Goal: Task Accomplishment & Management: Manage account settings

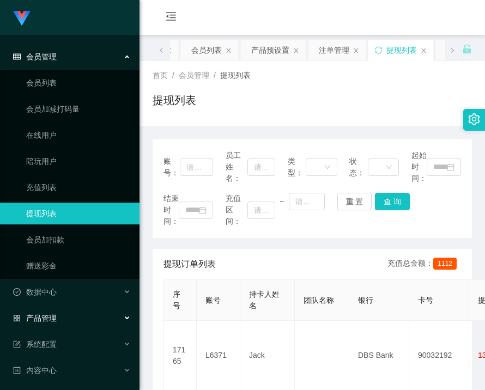
click at [65, 328] on div "产品管理" at bounding box center [70, 319] width 140 height 22
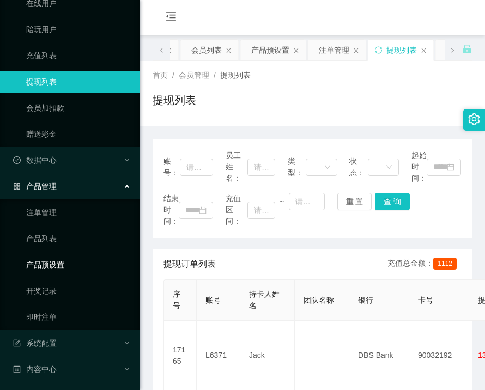
scroll to position [159, 0]
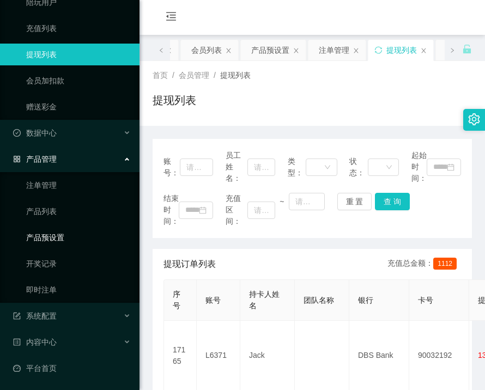
click at [52, 239] on link "产品预设置" at bounding box center [78, 238] width 105 height 22
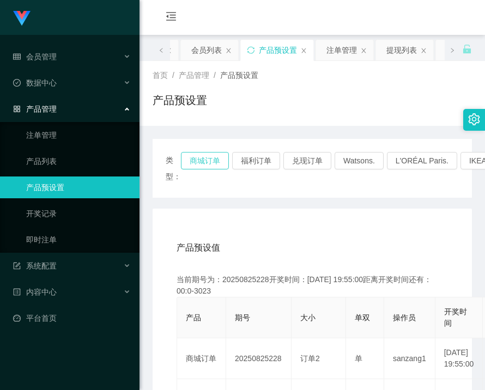
click at [213, 152] on button "商城订单" at bounding box center [205, 160] width 48 height 17
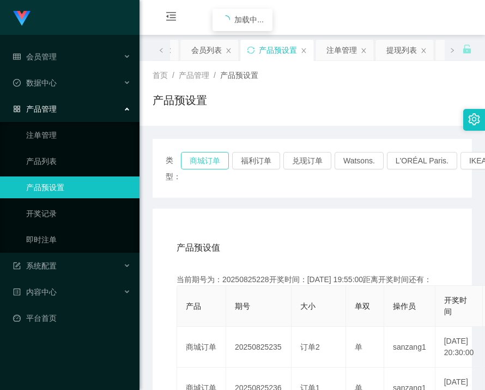
click at [213, 160] on button "商城订单" at bounding box center [205, 160] width 48 height 17
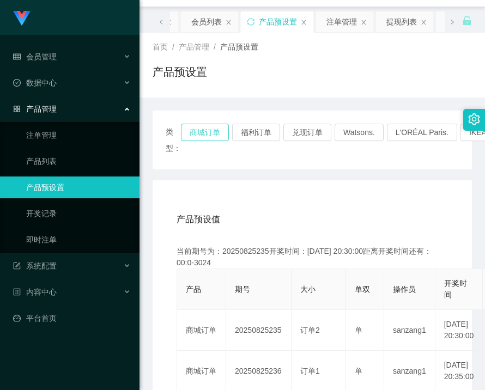
scroll to position [109, 0]
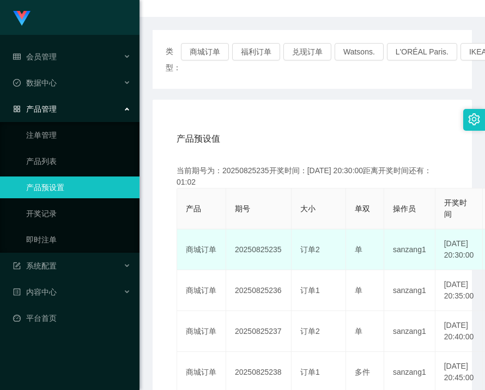
click at [268, 255] on td "20250825235" at bounding box center [258, 250] width 65 height 41
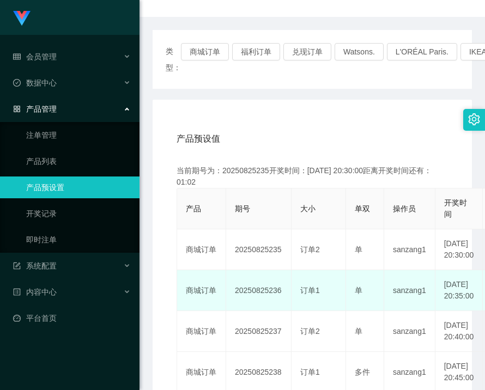
copy td "20250825235"
click at [248, 308] on td "20250825236" at bounding box center [258, 291] width 65 height 41
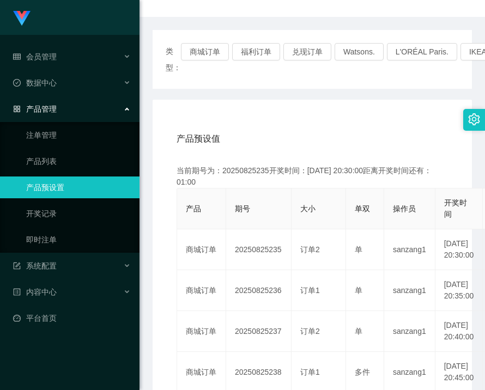
copy td "20250825236"
